Goal: Task Accomplishment & Management: Manage account settings

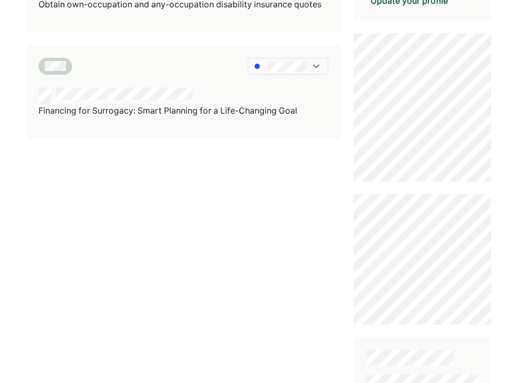
scroll to position [382, 0]
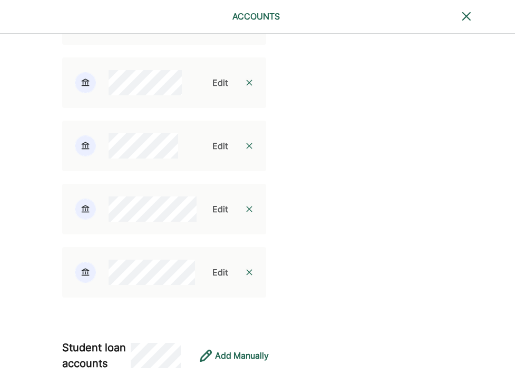
scroll to position [1353, 2]
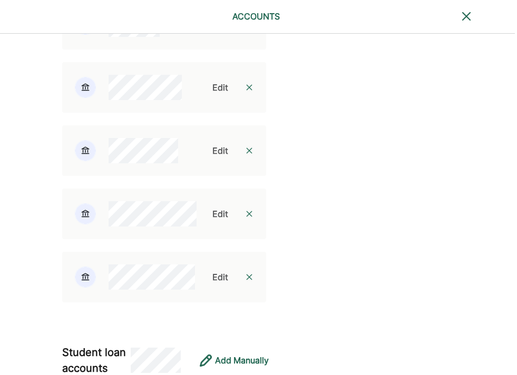
click at [213, 31] on div "Edit" at bounding box center [220, 24] width 16 height 13
select select "**********"
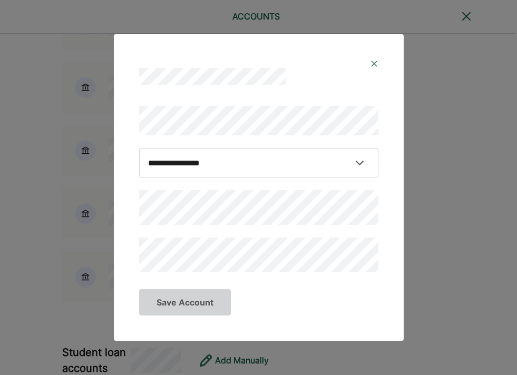
click at [374, 65] on img at bounding box center [374, 64] width 8 height 8
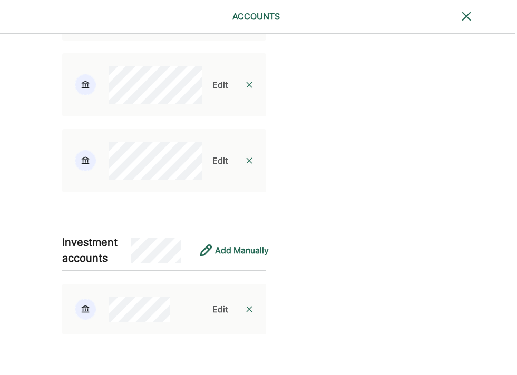
scroll to position [1937, 1]
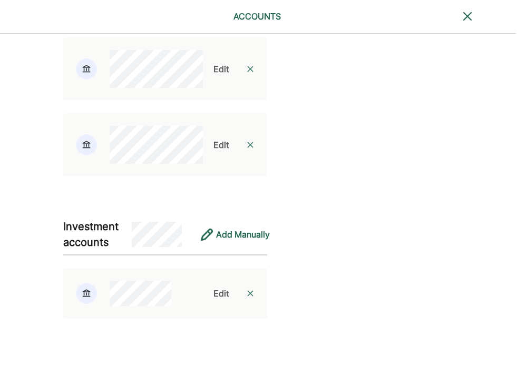
click at [214, 75] on div "Edit" at bounding box center [221, 69] width 16 height 13
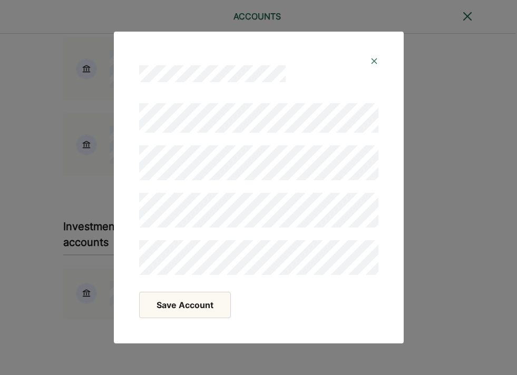
click at [182, 307] on button "Save Account" at bounding box center [185, 305] width 92 height 26
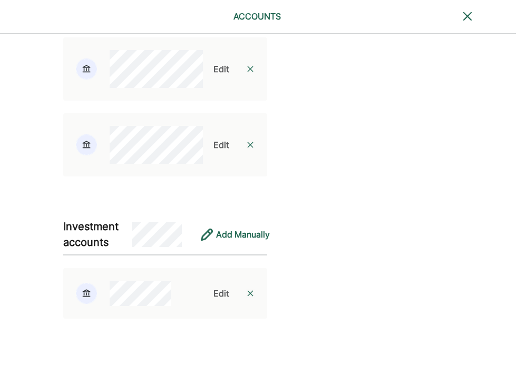
click at [214, 151] on div "Edit" at bounding box center [221, 144] width 16 height 13
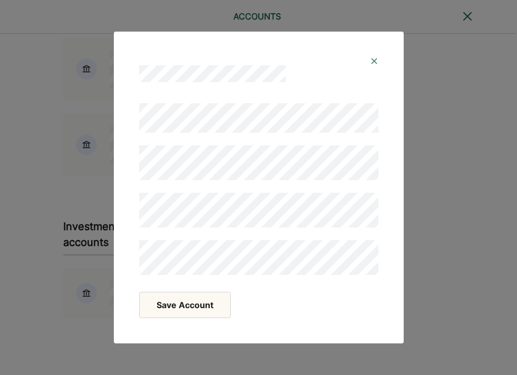
click at [177, 305] on button "Save Account" at bounding box center [185, 305] width 92 height 26
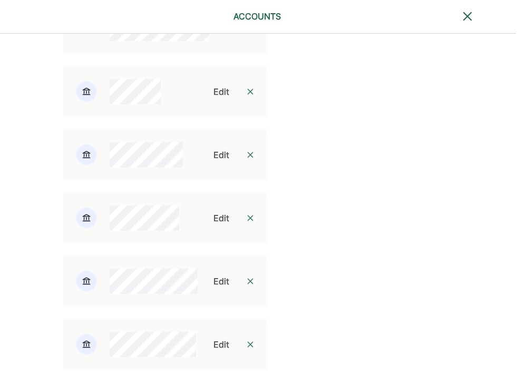
scroll to position [1293, 1]
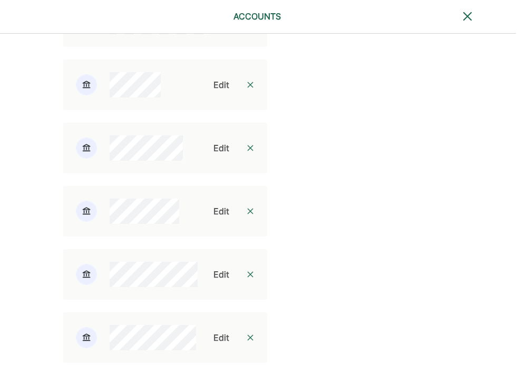
click at [213, 91] on div "Edit" at bounding box center [221, 84] width 16 height 13
select select "**********"
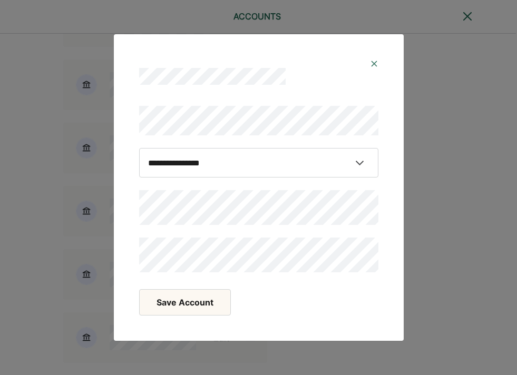
click at [374, 62] on img at bounding box center [374, 64] width 8 height 8
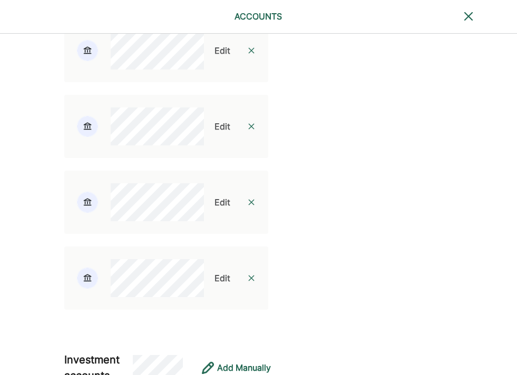
scroll to position [1802, 0]
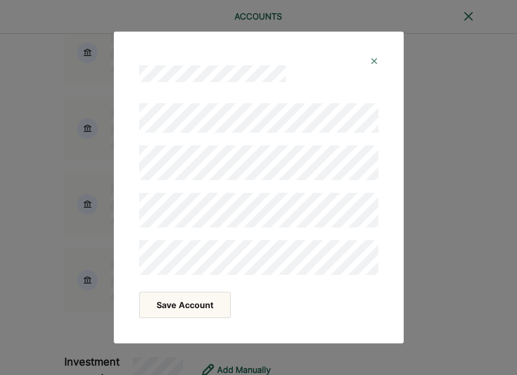
click at [169, 311] on button "Save Account" at bounding box center [185, 305] width 92 height 26
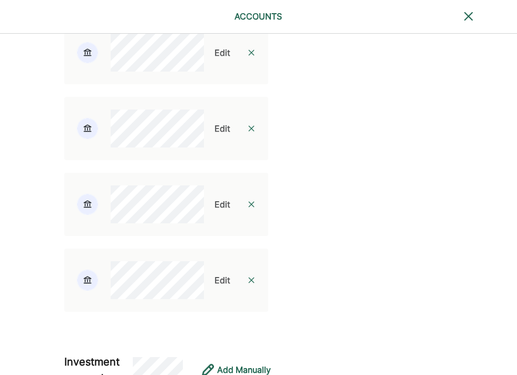
click at [214, 59] on div "Edit" at bounding box center [222, 52] width 16 height 13
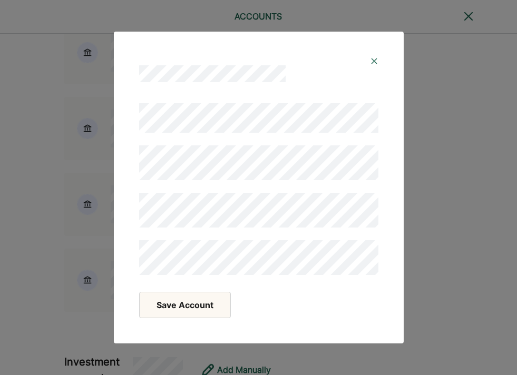
click at [376, 59] on img at bounding box center [374, 61] width 8 height 8
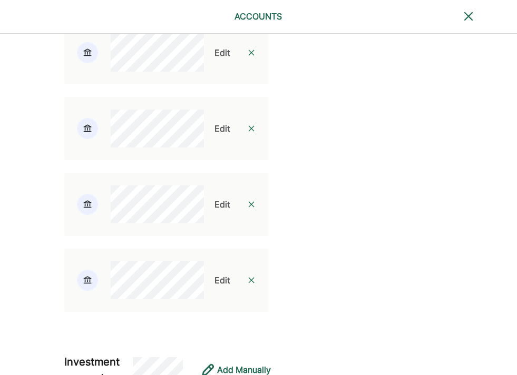
click at [214, 59] on div "Edit" at bounding box center [222, 52] width 16 height 13
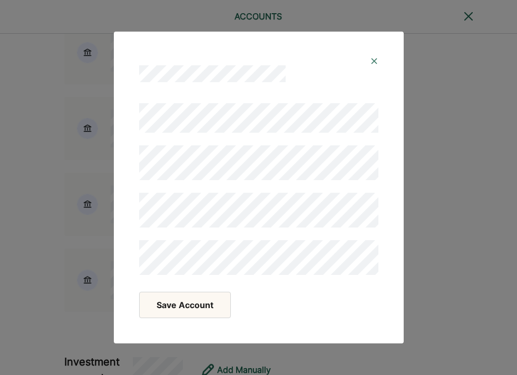
click at [179, 305] on button "Save Account" at bounding box center [185, 305] width 92 height 26
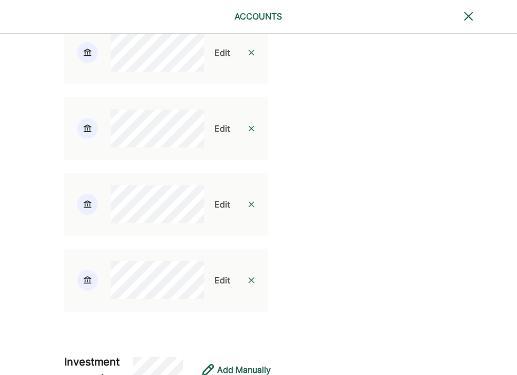
click at [217, 135] on div "Edit" at bounding box center [222, 128] width 16 height 13
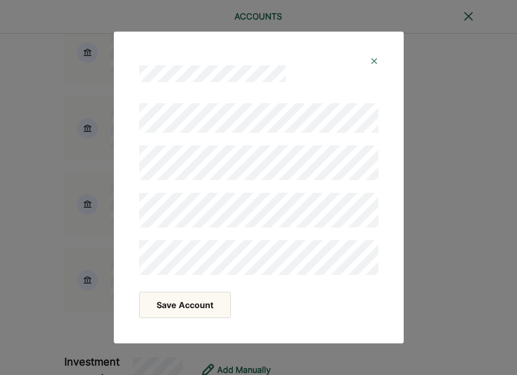
click at [187, 301] on button "Save Account" at bounding box center [185, 305] width 92 height 26
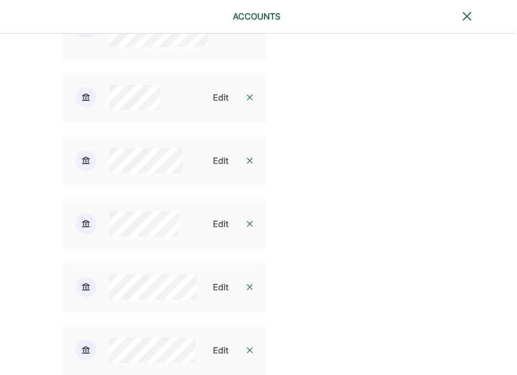
scroll to position [1283, 2]
click at [212, 101] on div "Edit" at bounding box center [220, 94] width 16 height 13
select select "**********"
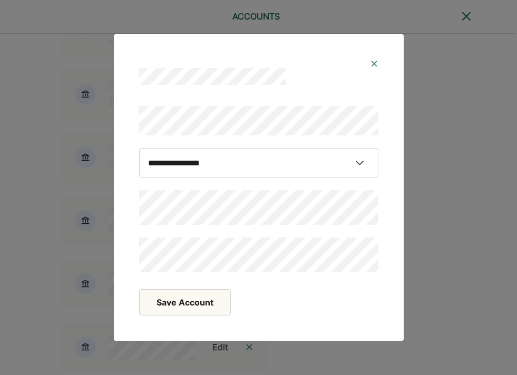
click at [175, 310] on button "Save Account" at bounding box center [185, 302] width 92 height 26
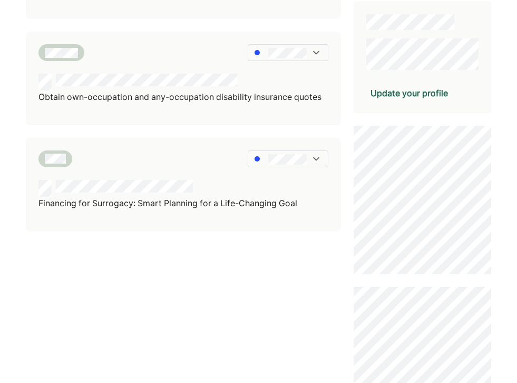
scroll to position [291, 0]
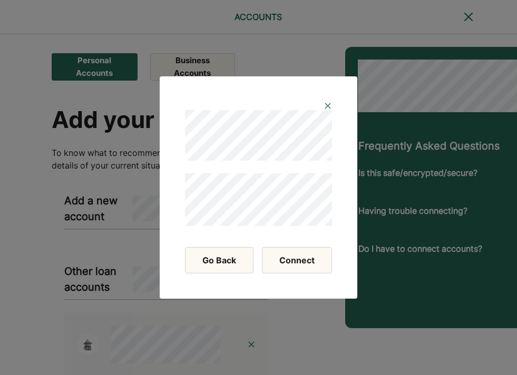
click at [298, 259] on button "Connect" at bounding box center [297, 260] width 70 height 26
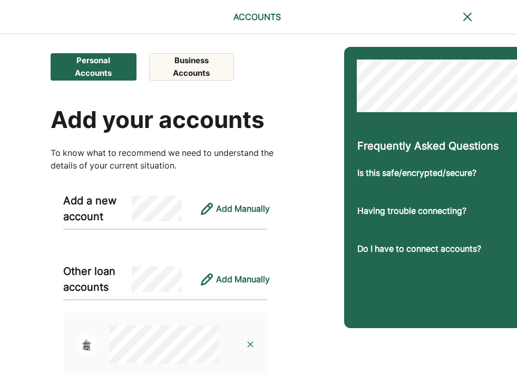
scroll to position [0, 1]
